Goal: Check status: Check status

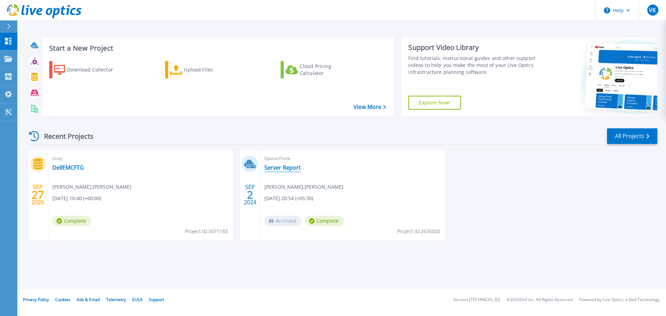
click at [293, 166] on link "Server Report" at bounding box center [282, 167] width 36 height 7
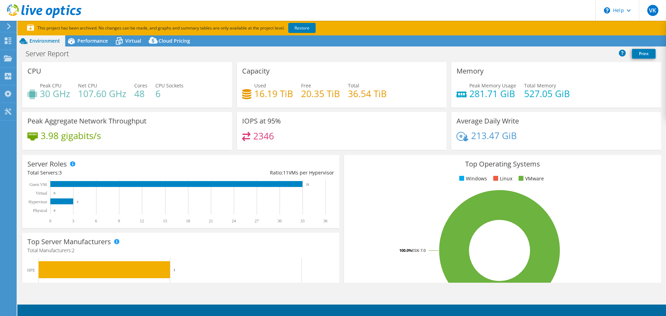
select select "EULondon"
select select "USD"
click at [122, 42] on icon at bounding box center [119, 42] width 7 height 6
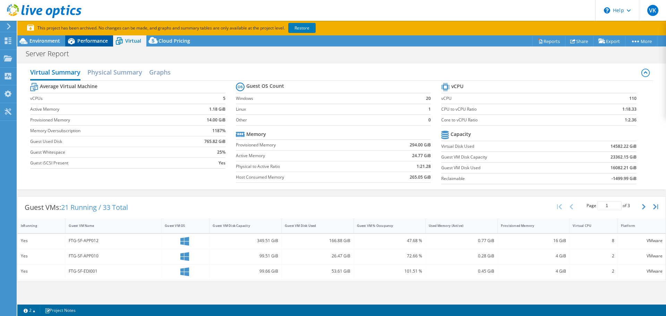
click at [92, 38] on span "Performance" at bounding box center [92, 40] width 31 height 7
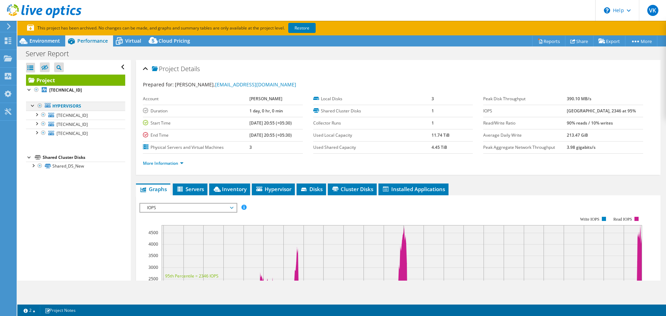
click at [31, 107] on div at bounding box center [32, 105] width 7 height 7
click at [33, 102] on div at bounding box center [32, 105] width 7 height 7
